Goal: Navigation & Orientation: Find specific page/section

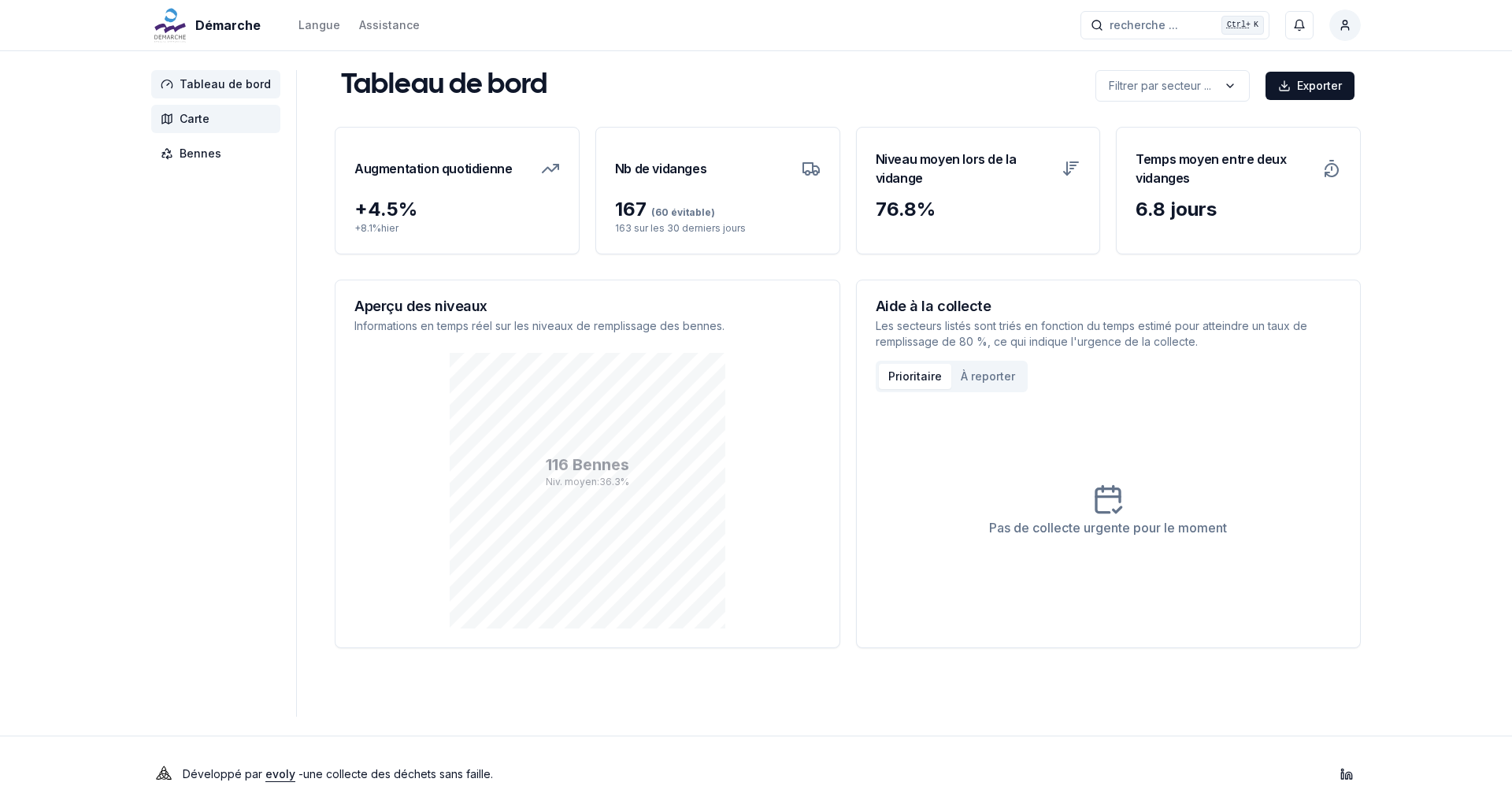
click at [242, 122] on span "Carte" at bounding box center [216, 119] width 130 height 28
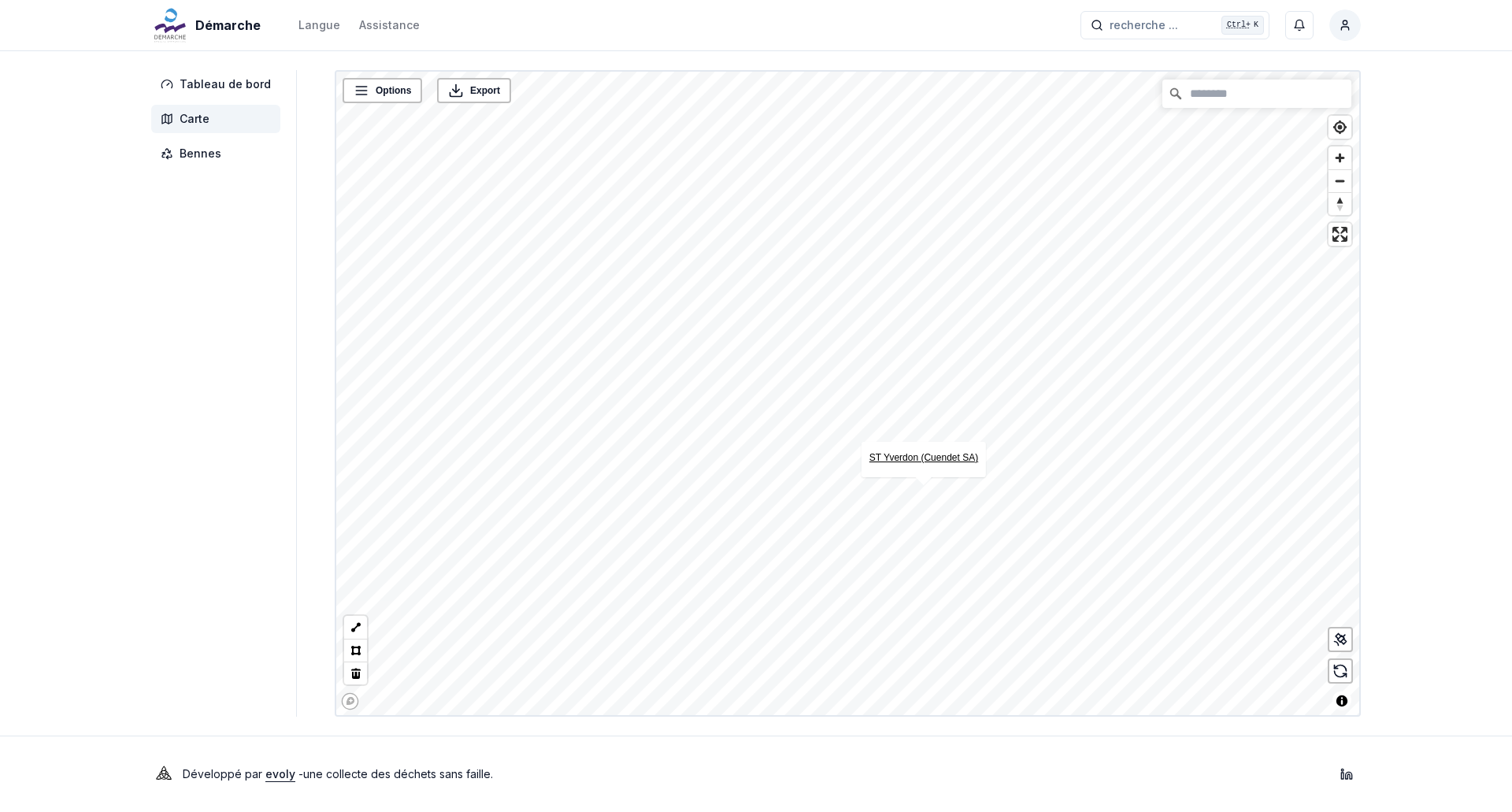
click at [917, 454] on link "ST Yverdon (Cuendet SA)" at bounding box center [924, 457] width 108 height 11
click at [195, 90] on span "Tableau de bord" at bounding box center [225, 84] width 91 height 16
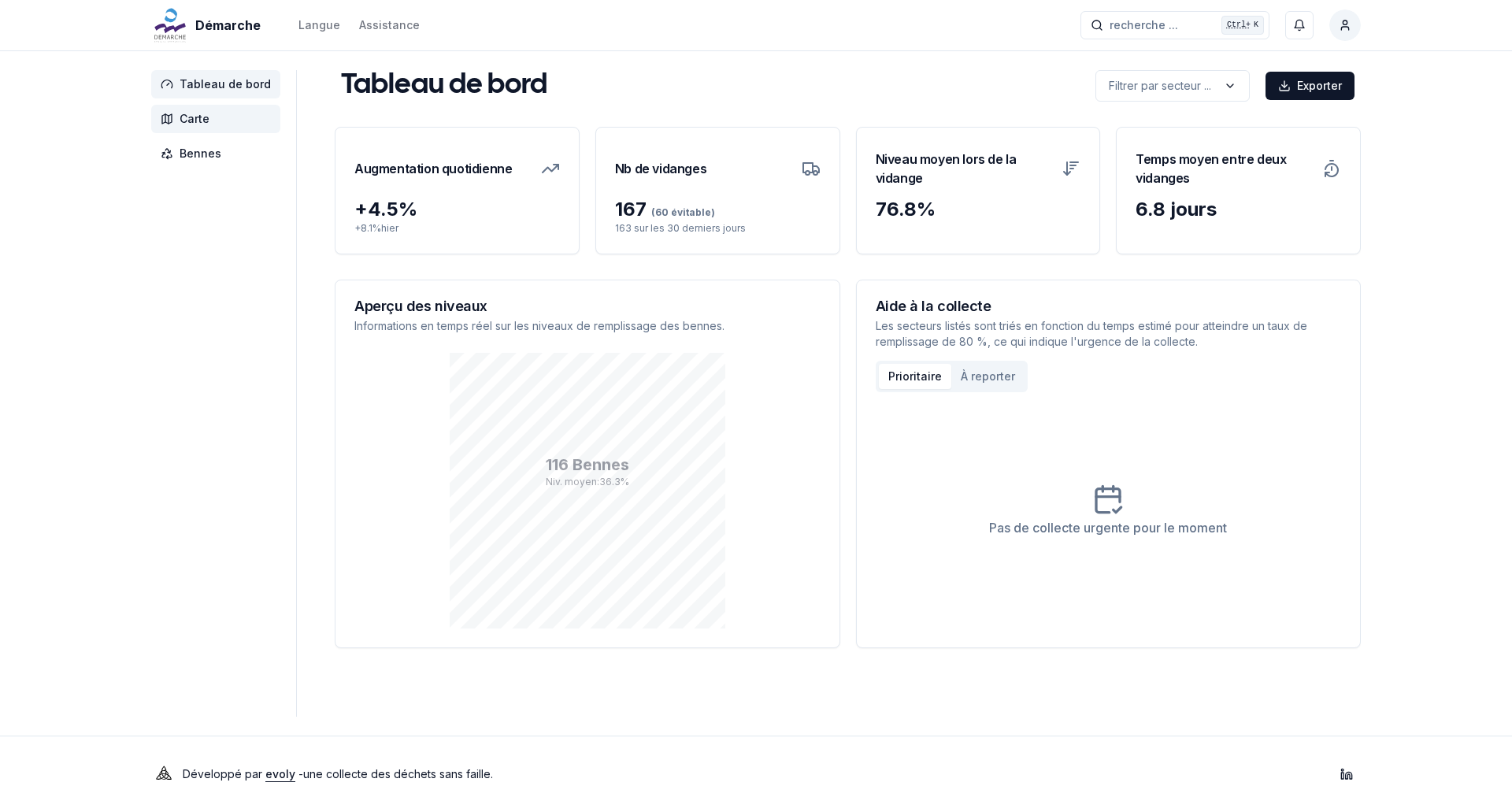
click at [205, 123] on span "Carte" at bounding box center [194, 119] width 30 height 16
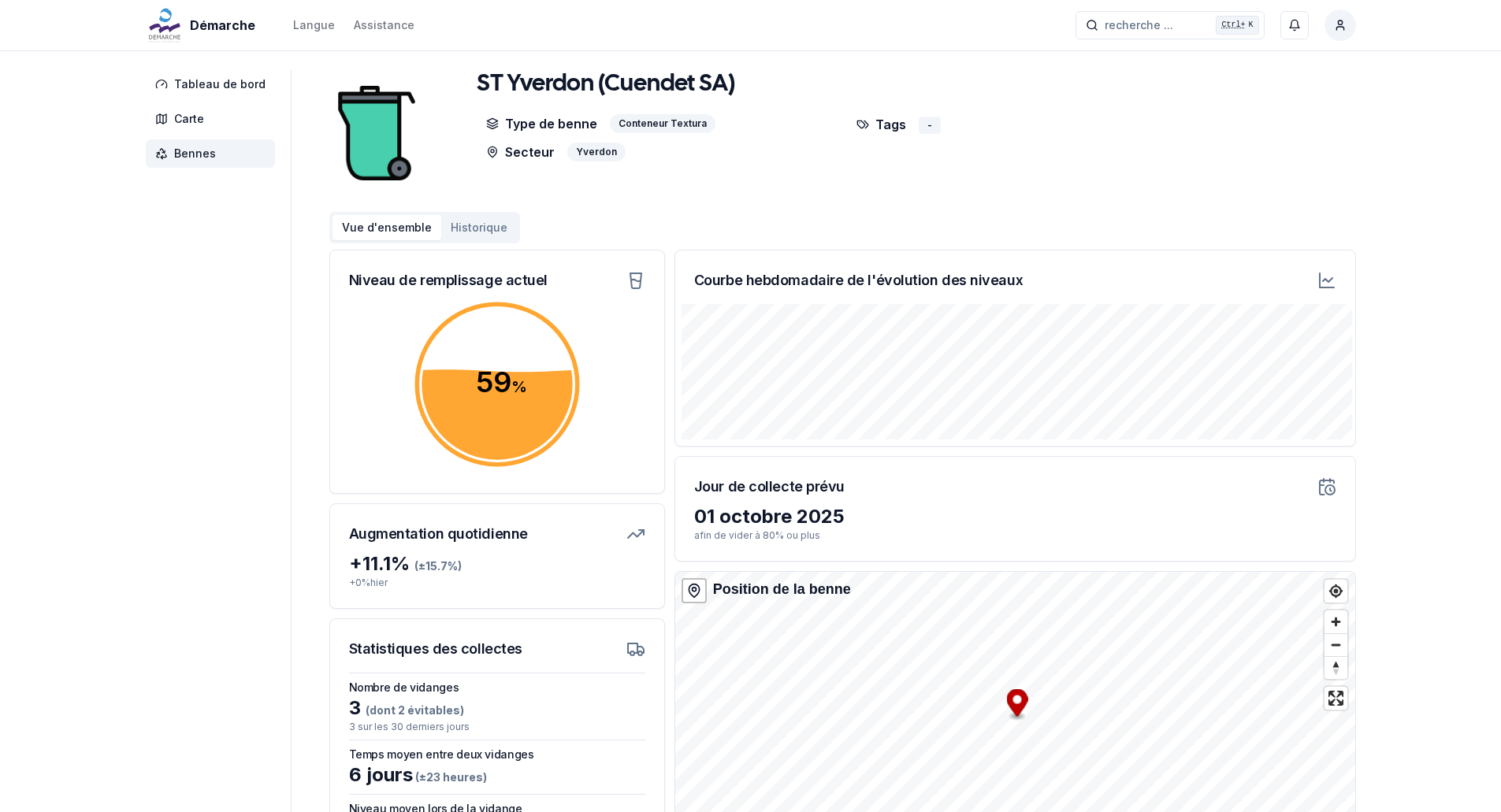
click at [473, 230] on button "Historique" at bounding box center [479, 228] width 75 height 25
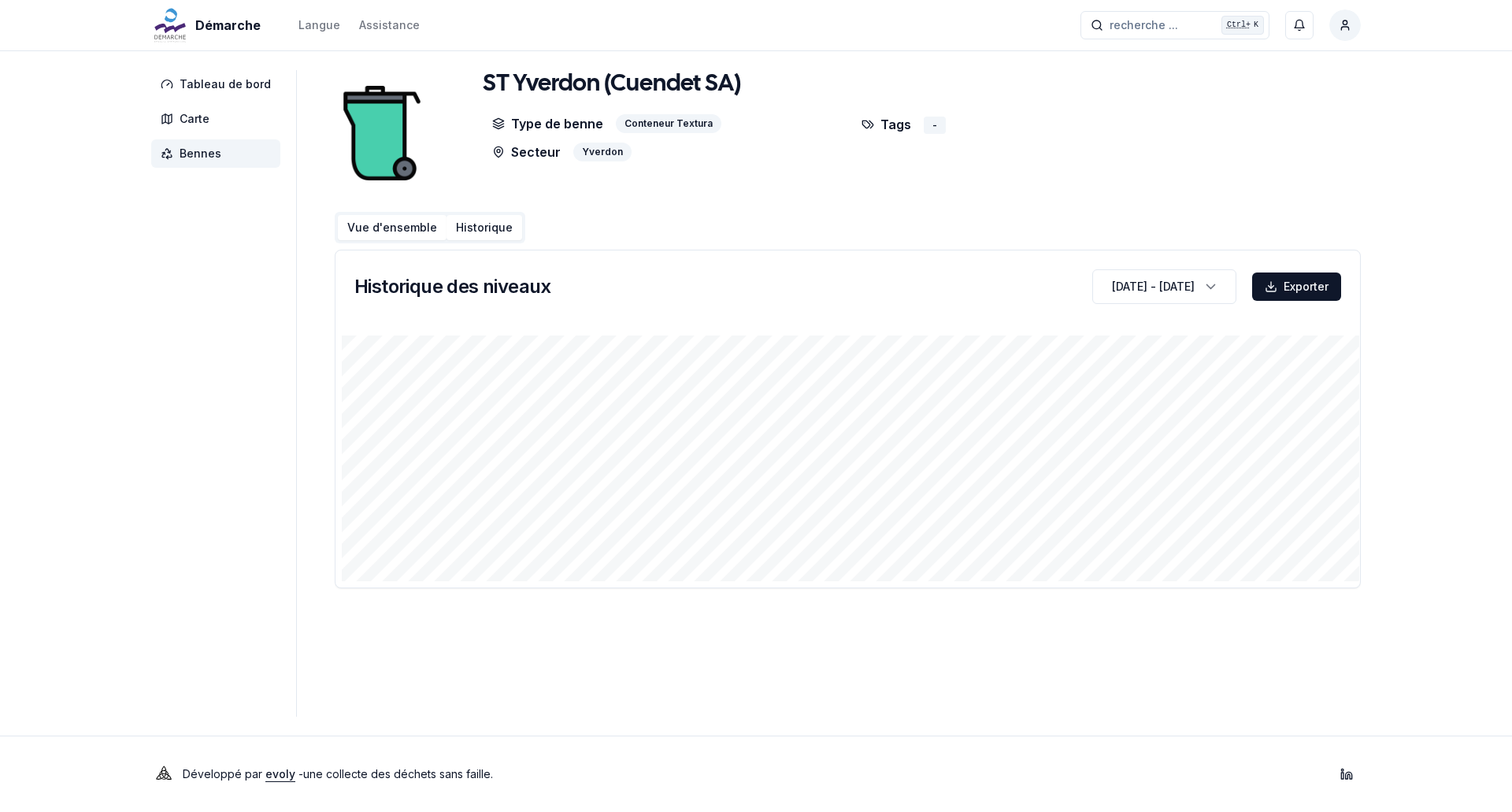
click at [374, 228] on button "Vue d'ensemble" at bounding box center [392, 228] width 108 height 25
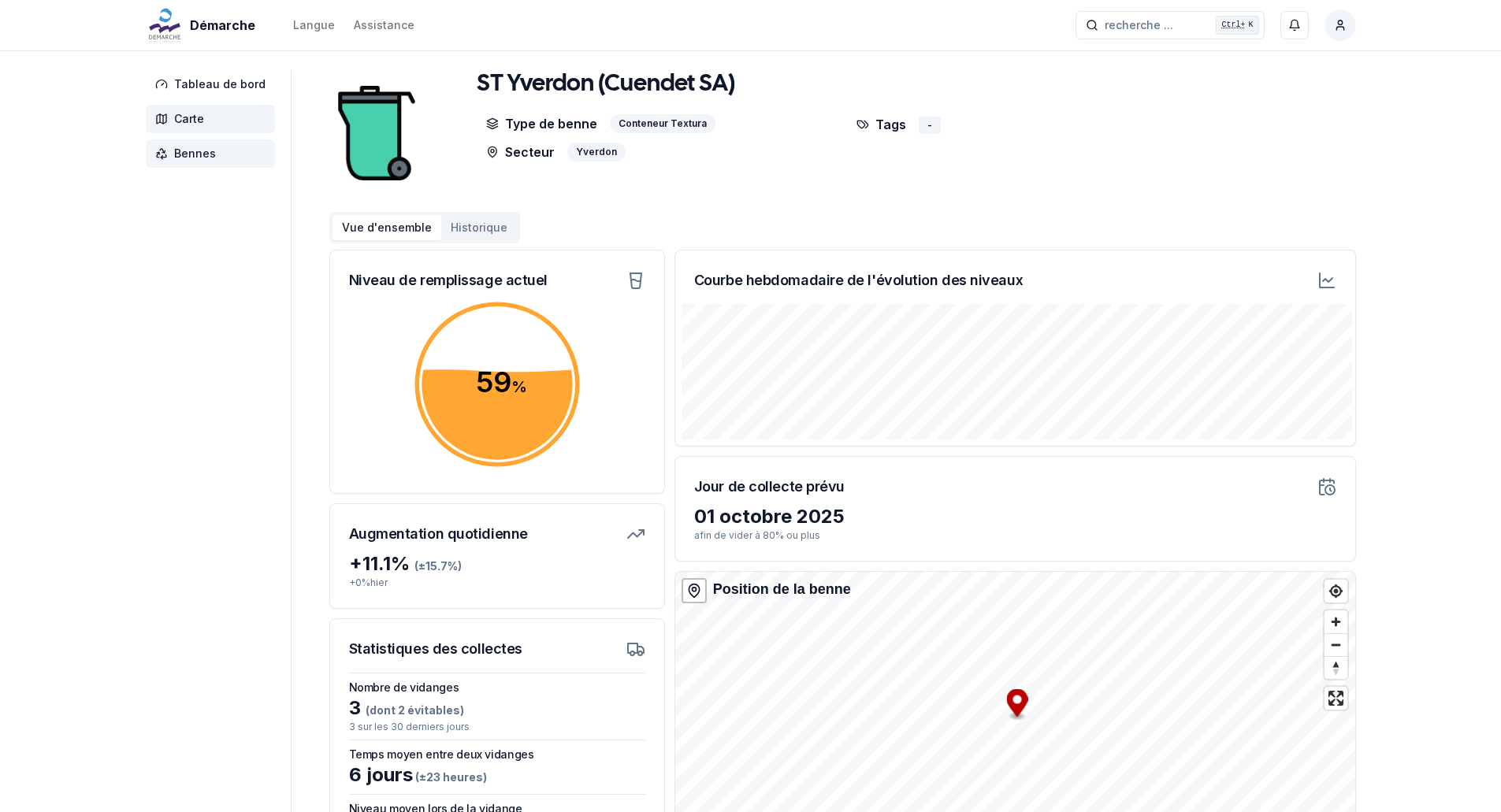
click at [193, 116] on span "Carte" at bounding box center [189, 119] width 30 height 16
